Goal: Task Accomplishment & Management: Manage account settings

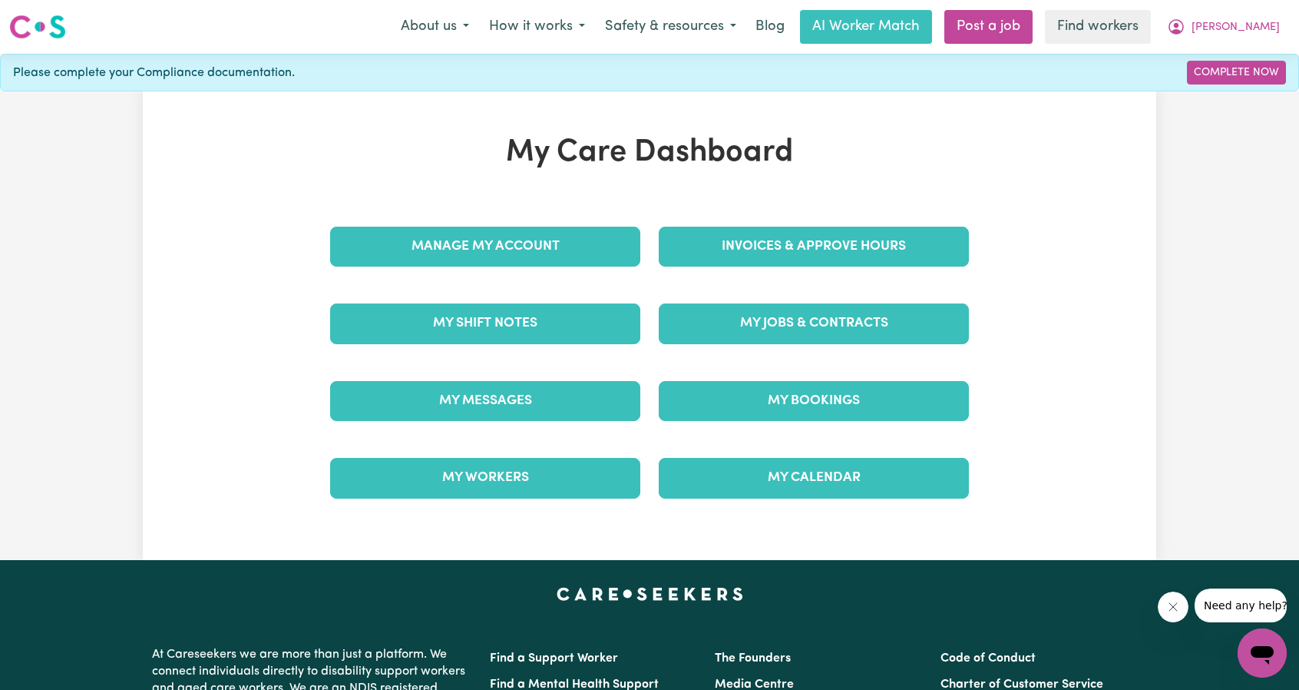
click at [788, 210] on div "Invoices & Approve Hours" at bounding box center [814, 246] width 329 height 77
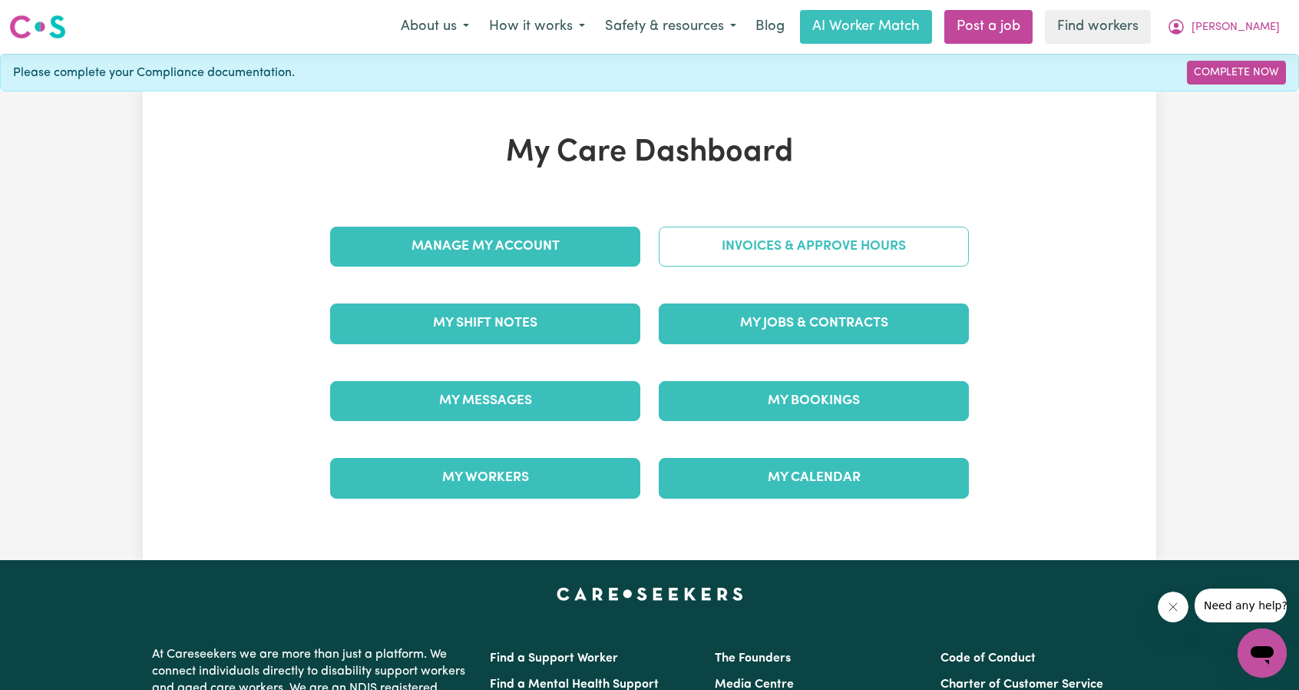
click at [778, 257] on link "Invoices & Approve Hours" at bounding box center [814, 247] width 310 height 40
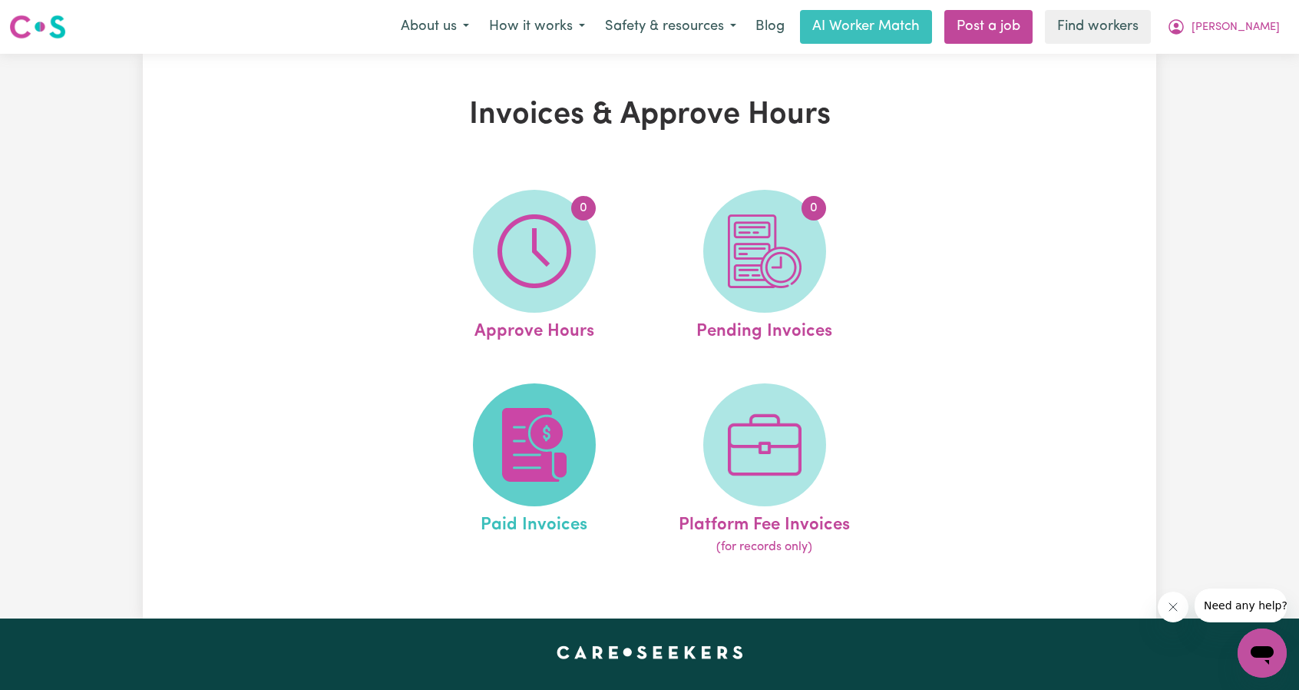
click at [515, 448] on img at bounding box center [535, 445] width 74 height 74
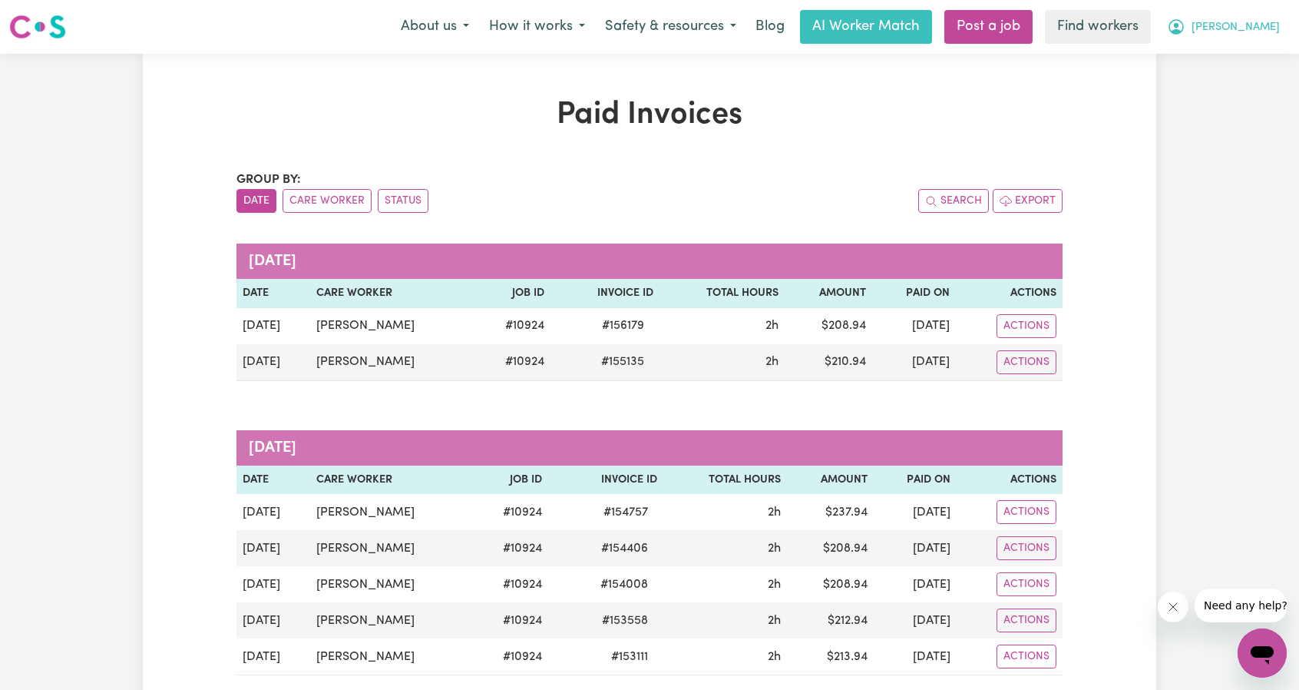
click at [1236, 31] on span "[PERSON_NAME]" at bounding box center [1236, 27] width 88 height 17
click at [1193, 84] on link "Logout" at bounding box center [1228, 88] width 121 height 29
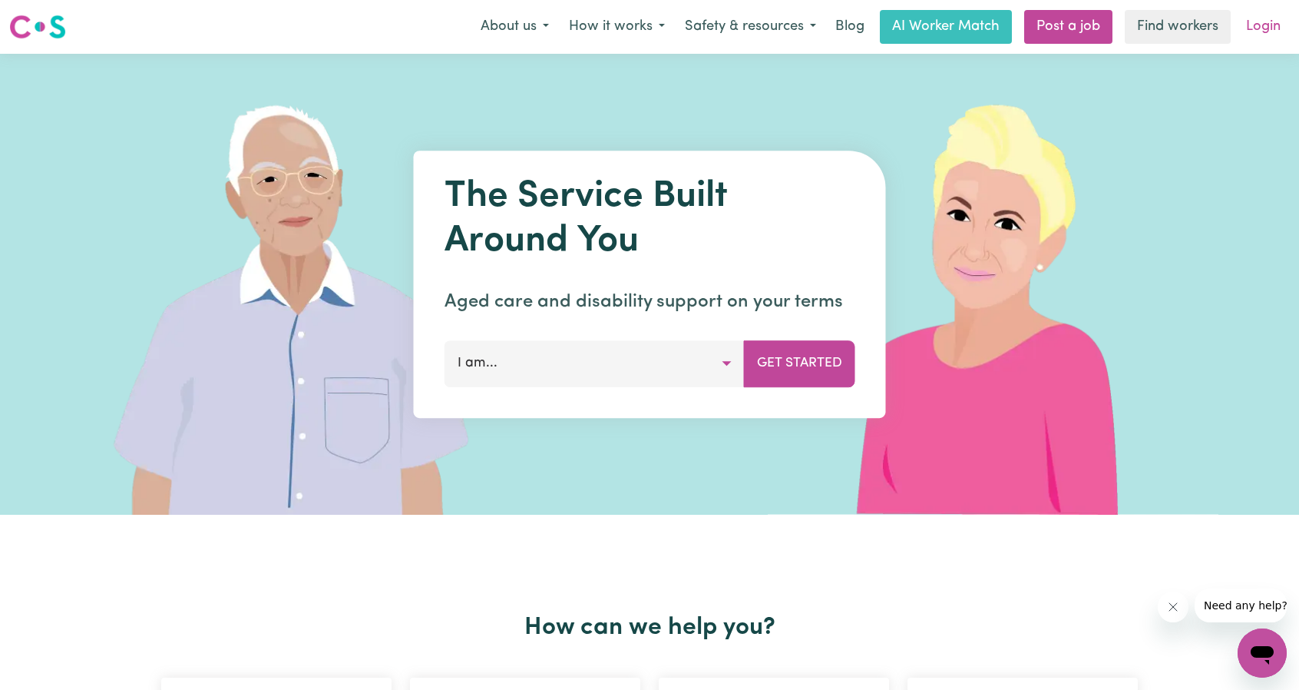
click at [1241, 35] on link "Login" at bounding box center [1263, 27] width 53 height 34
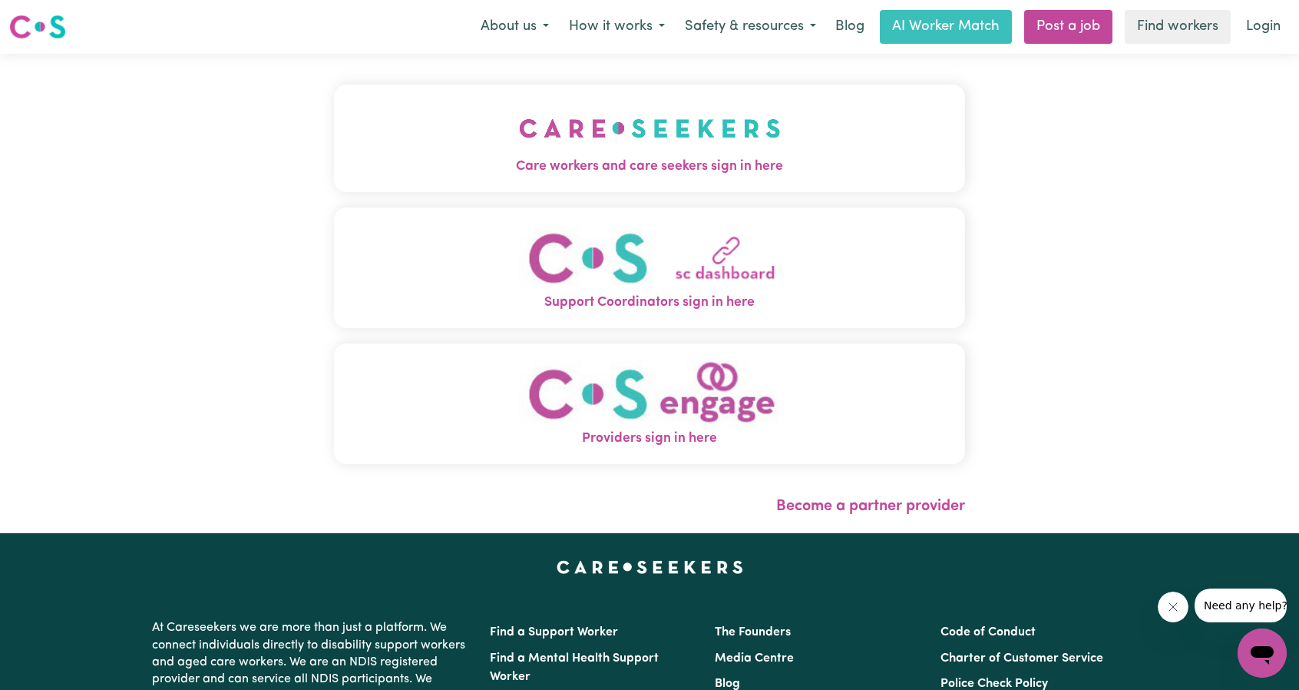
click at [802, 163] on span "Care workers and care seekers sign in here" at bounding box center [649, 167] width 631 height 20
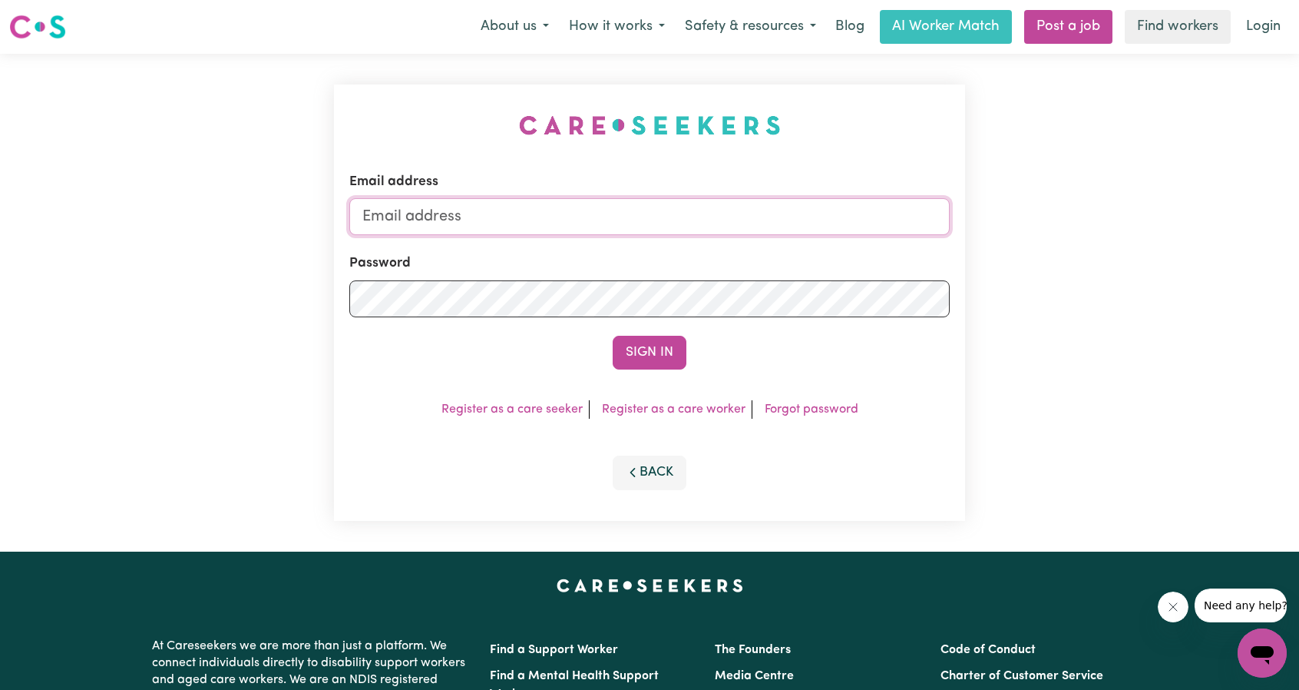
click at [807, 222] on input "Email address" at bounding box center [649, 216] width 600 height 37
drag, startPoint x: 441, startPoint y: 219, endPoint x: 690, endPoint y: 241, distance: 249.8
click at [690, 237] on form "Email address [EMAIL_ADDRESS][PERSON_NAME][DOMAIN_NAME] Password Sign In" at bounding box center [649, 270] width 600 height 197
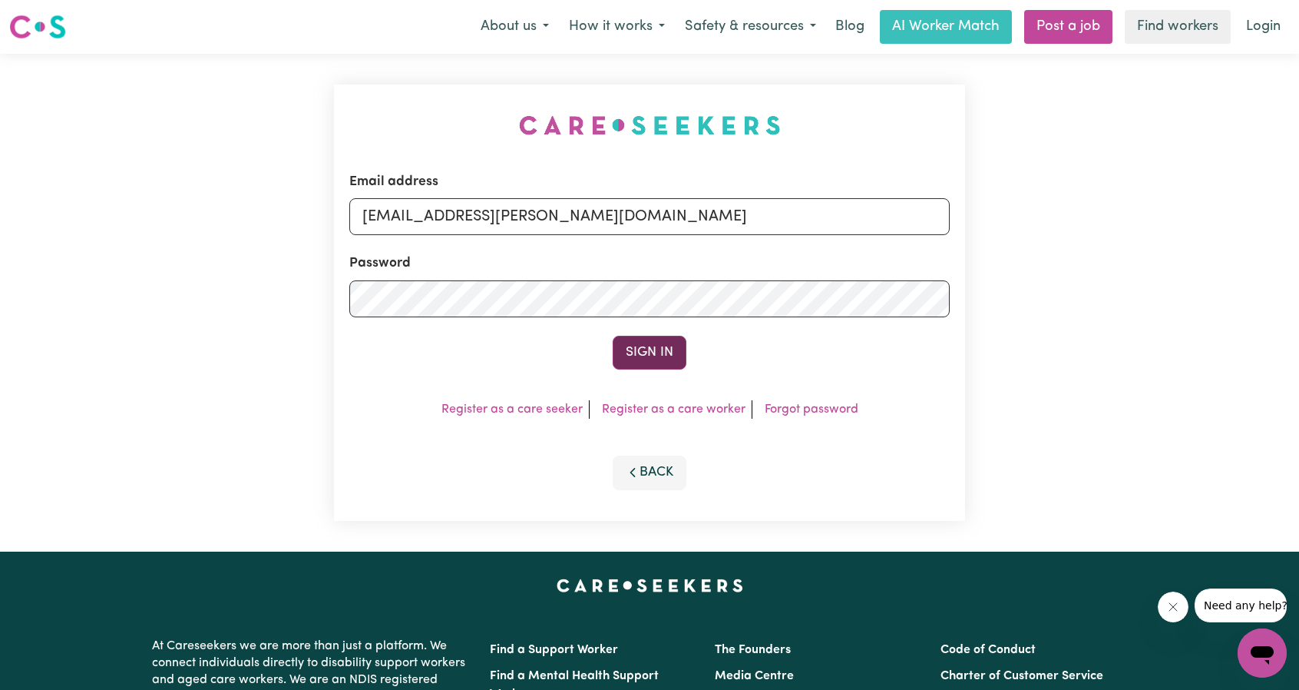
type input "[EMAIL_ADDRESS][PERSON_NAME][DOMAIN_NAME]"
click at [643, 348] on button "Sign In" at bounding box center [650, 353] width 74 height 34
